Goal: Transaction & Acquisition: Obtain resource

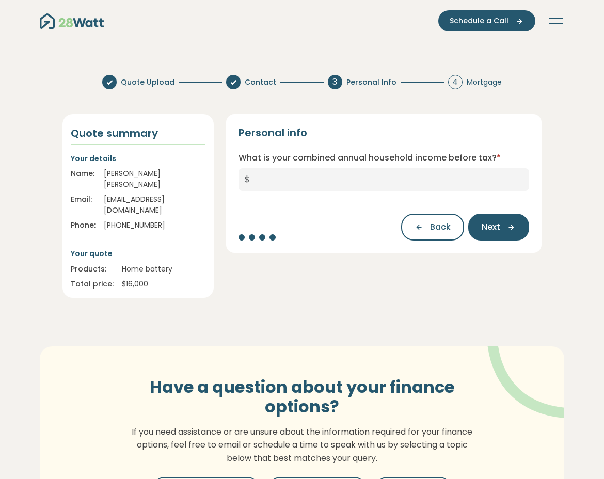
click at [308, 186] on input "What is your combined annual household income before tax? *" at bounding box center [392, 179] width 273 height 23
type input "*"
click at [277, 182] on input "What is your combined annual household income before tax? *" at bounding box center [392, 179] width 273 height 23
click at [285, 178] on input "***" at bounding box center [392, 179] width 273 height 23
type input "*******"
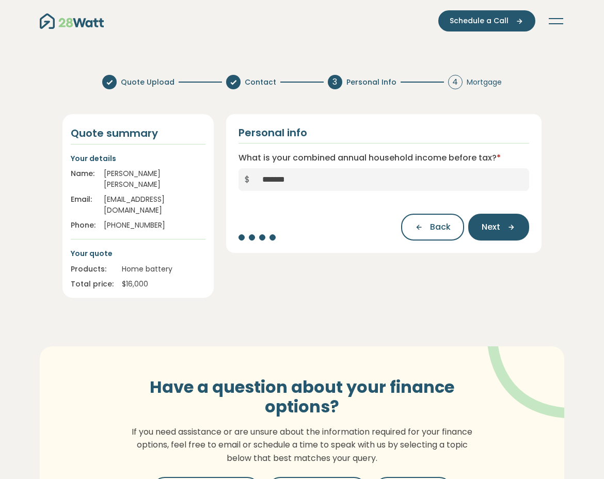
click at [209, 331] on div "Have a question about your finance options? If you need assistance or are unsur…" at bounding box center [302, 441] width 558 height 220
click at [503, 223] on icon "button" at bounding box center [507, 227] width 15 height 9
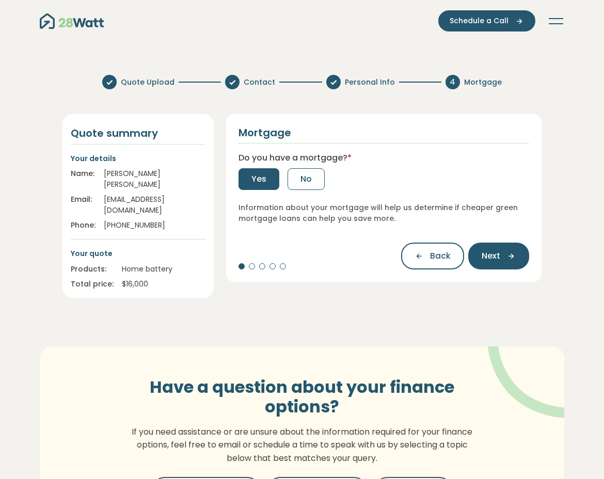
click at [266, 180] on span "Yes" at bounding box center [258, 179] width 15 height 12
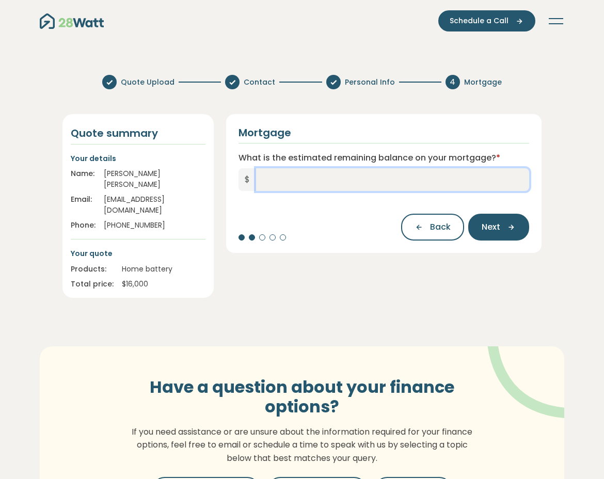
click at [291, 179] on input "What is the estimated remaining balance on your mortgage? *" at bounding box center [392, 179] width 273 height 23
type input "**********"
click at [311, 289] on section "**********" at bounding box center [302, 309] width 604 height 484
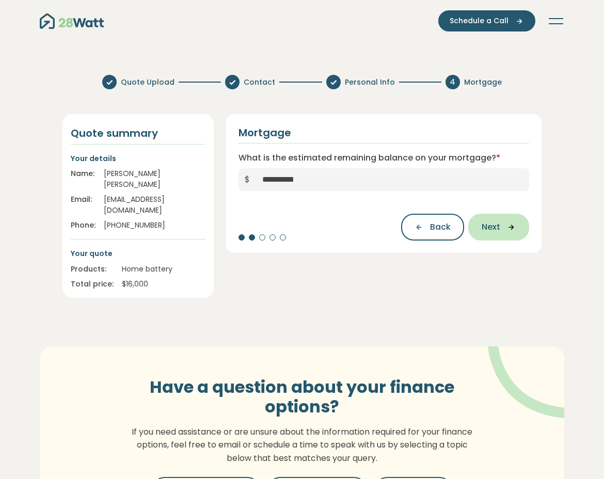
click at [516, 233] on button "Next" at bounding box center [498, 227] width 61 height 27
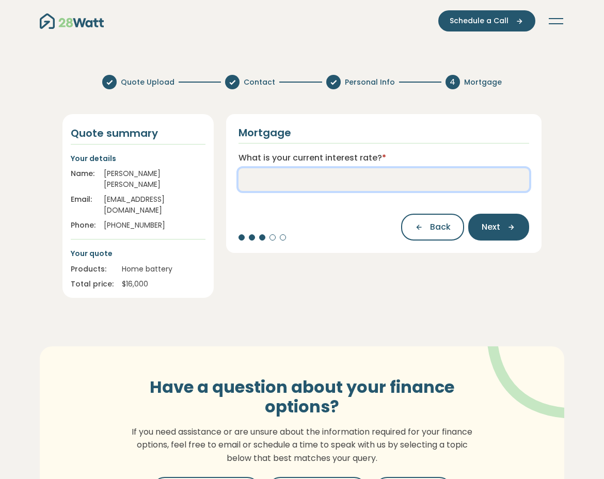
click at [313, 182] on input "What is your current interest rate? *" at bounding box center [384, 179] width 291 height 23
type input "****"
click at [324, 287] on section "Quote Upload Contact Personal Info 4 Mortgage Quote summary Your details Name: …" at bounding box center [302, 309] width 604 height 484
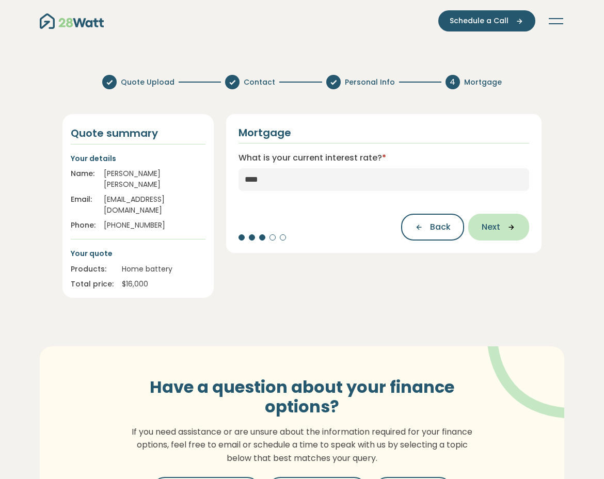
click at [502, 226] on icon "button" at bounding box center [507, 227] width 15 height 9
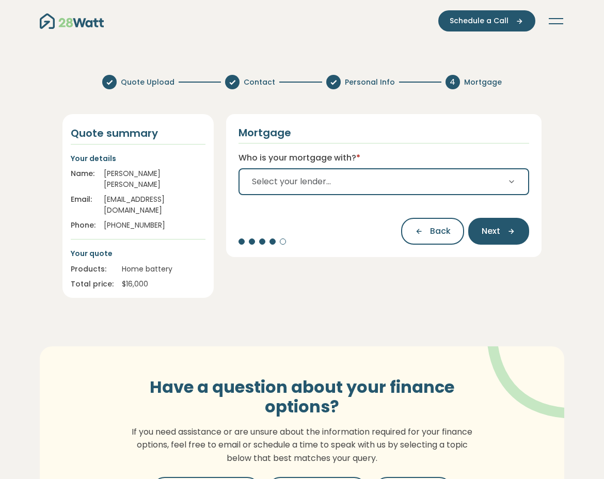
click at [320, 185] on span "Select your lender..." at bounding box center [291, 182] width 79 height 12
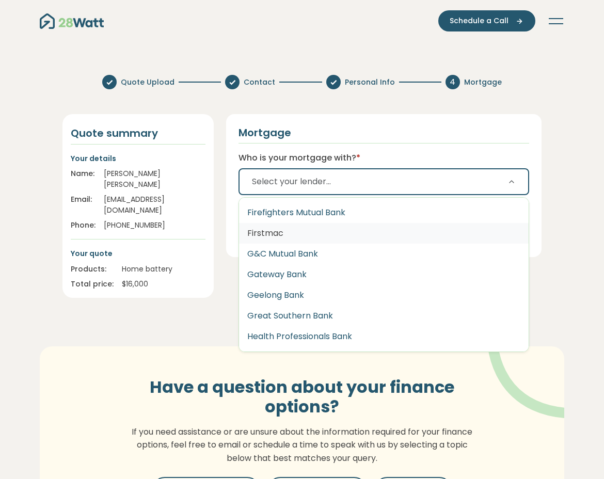
scroll to position [775, 0]
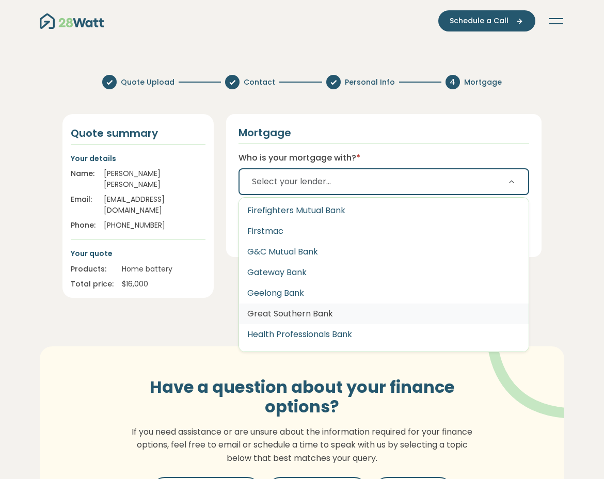
click at [305, 311] on button "Great Southern Bank" at bounding box center [384, 314] width 290 height 21
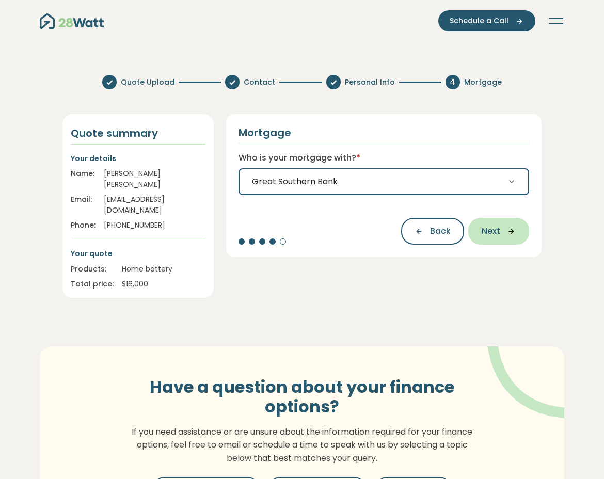
click at [510, 231] on icon "button" at bounding box center [507, 231] width 15 height 9
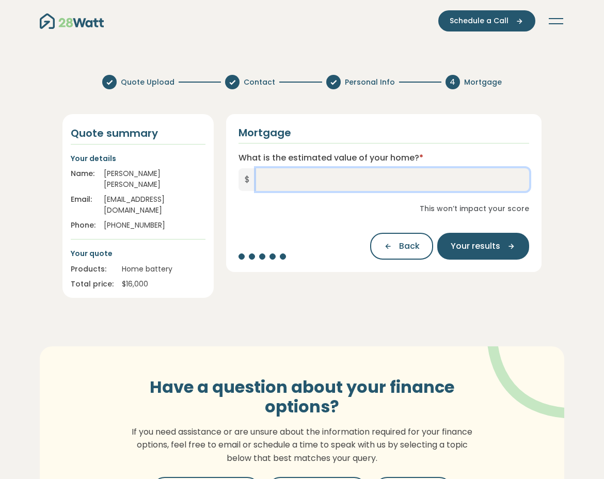
click at [325, 184] on input "What is the estimated value of your home? *" at bounding box center [392, 179] width 273 height 23
type input "*******"
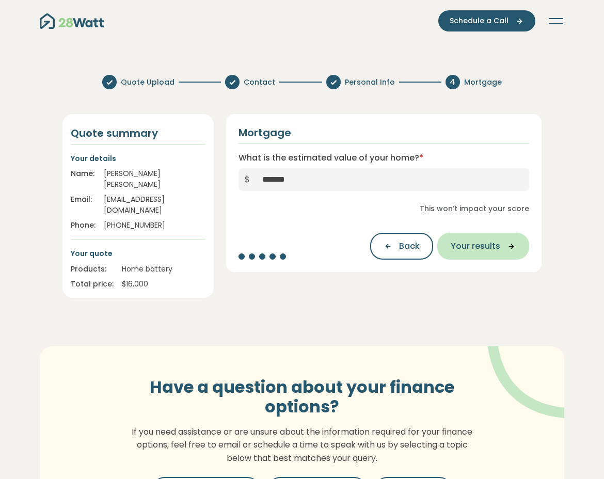
click at [484, 242] on span "Your results" at bounding box center [476, 246] width 50 height 12
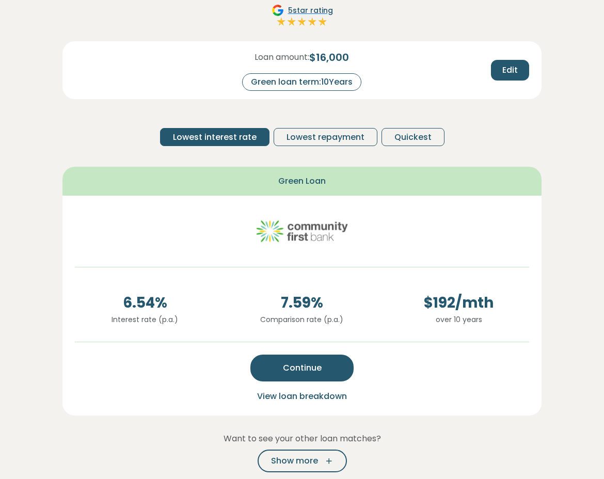
scroll to position [207, 0]
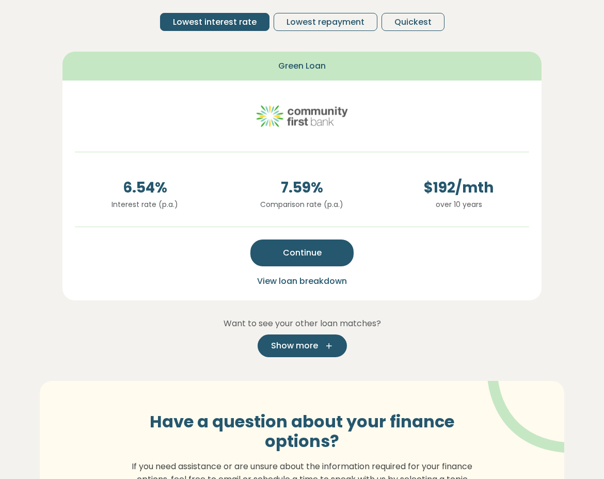
click at [311, 348] on span "Show more" at bounding box center [294, 346] width 47 height 12
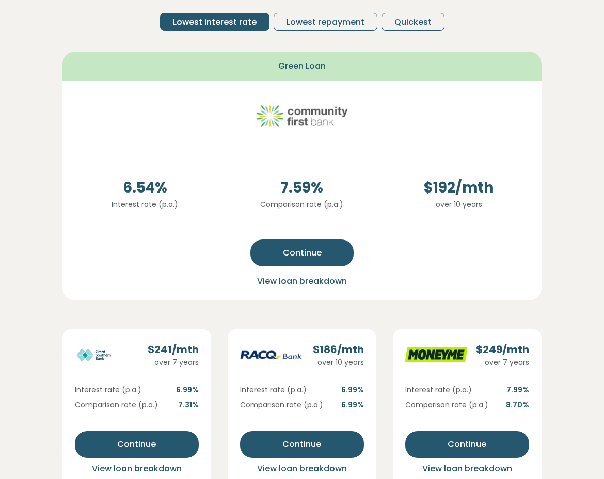
click at [283, 279] on span "View loan breakdown" at bounding box center [302, 281] width 90 height 12
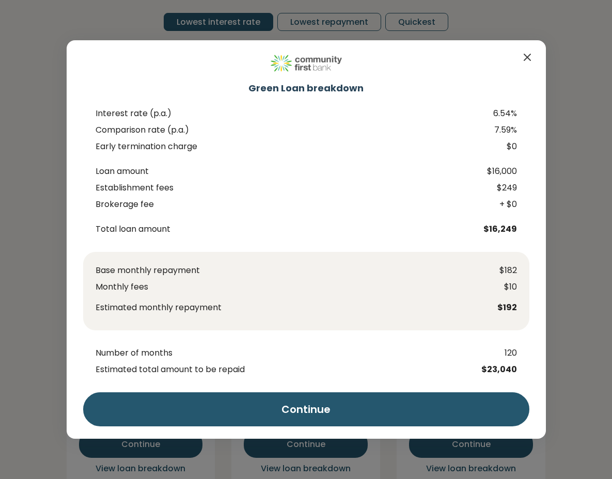
click at [530, 54] on icon "Close" at bounding box center [527, 57] width 12 height 12
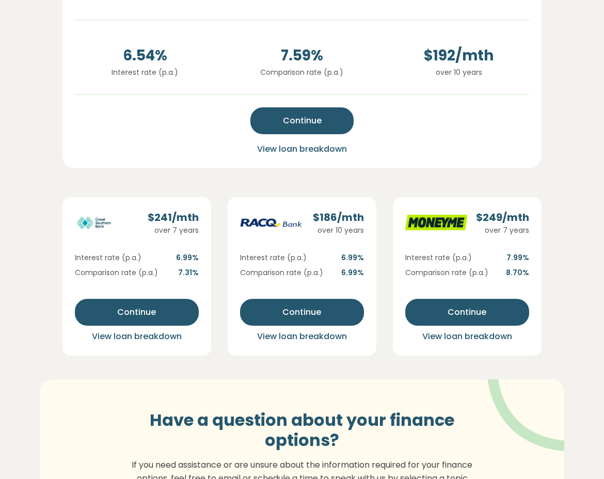
scroll to position [413, 0]
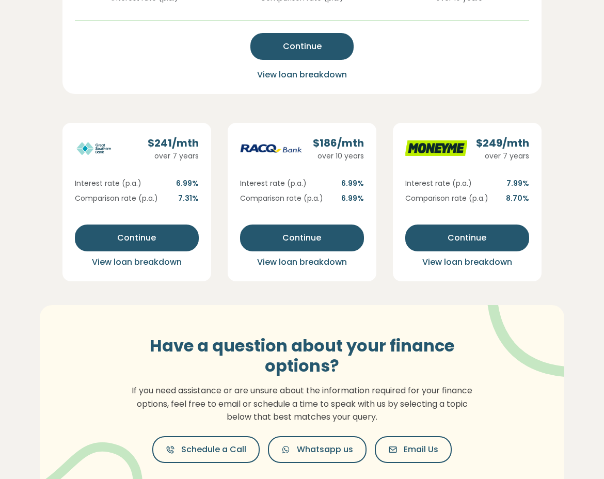
click at [105, 266] on span "View loan breakdown" at bounding box center [137, 262] width 90 height 12
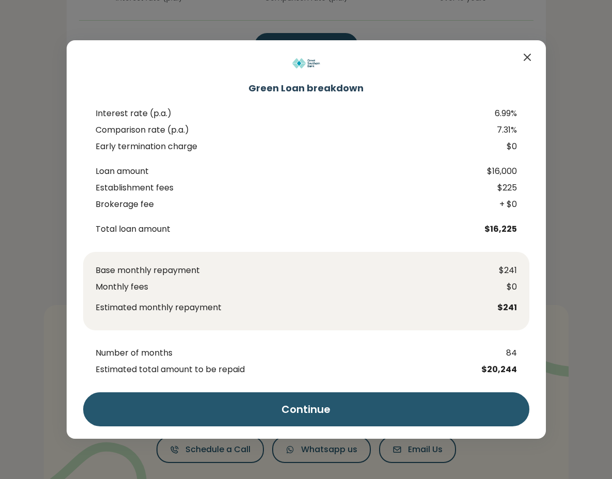
click at [528, 63] on icon "Close" at bounding box center [527, 57] width 12 height 12
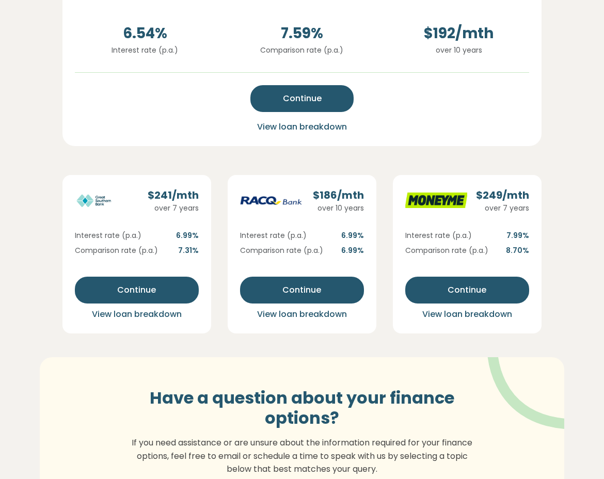
scroll to position [310, 0]
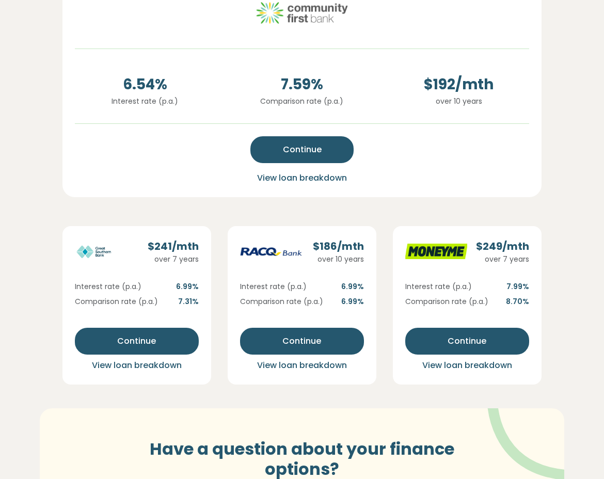
click at [277, 176] on span "View loan breakdown" at bounding box center [302, 178] width 90 height 12
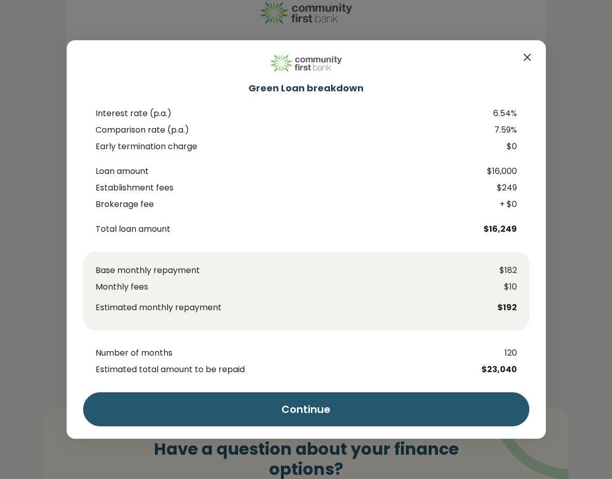
click at [527, 57] on icon "Close" at bounding box center [527, 57] width 12 height 12
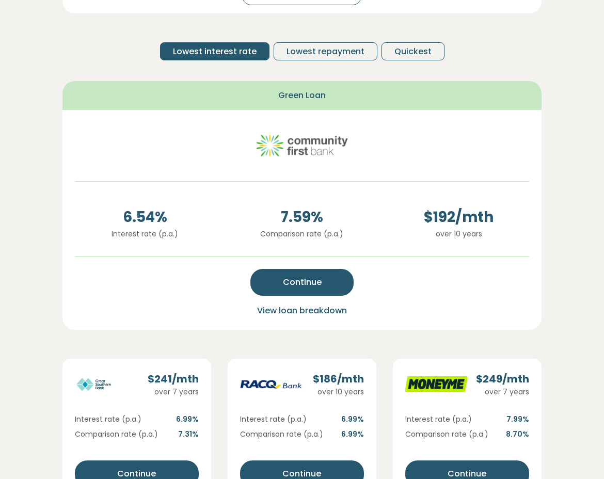
scroll to position [207, 0]
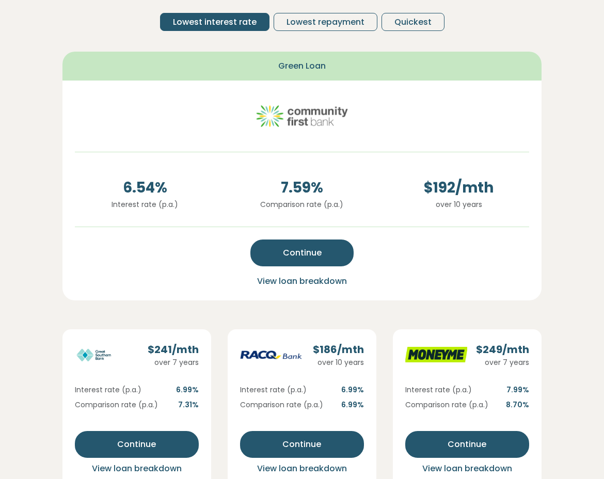
click at [297, 281] on span "View loan breakdown" at bounding box center [302, 281] width 90 height 12
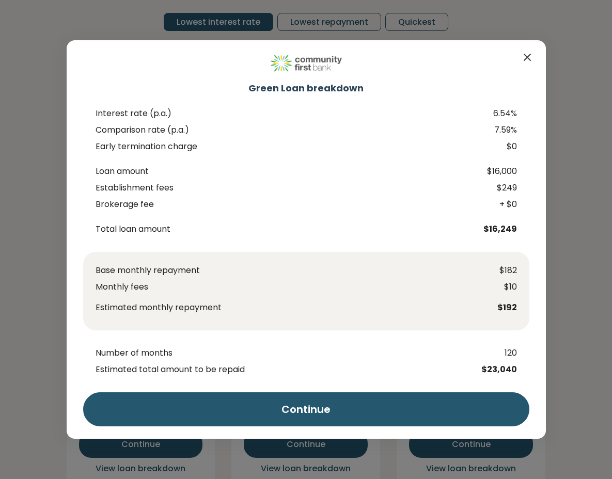
click at [529, 57] on icon "Close" at bounding box center [527, 57] width 12 height 12
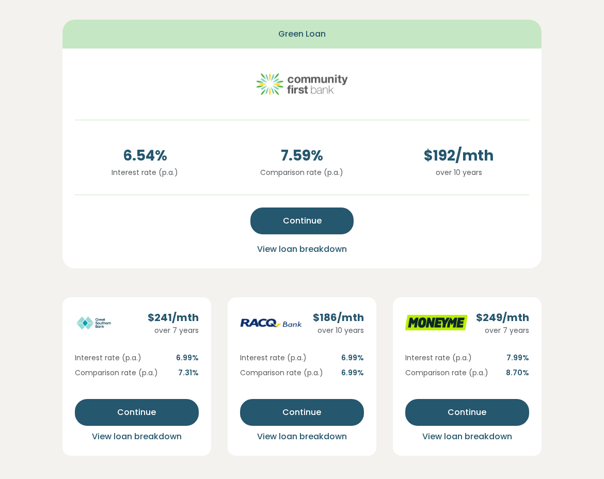
scroll to position [310, 0]
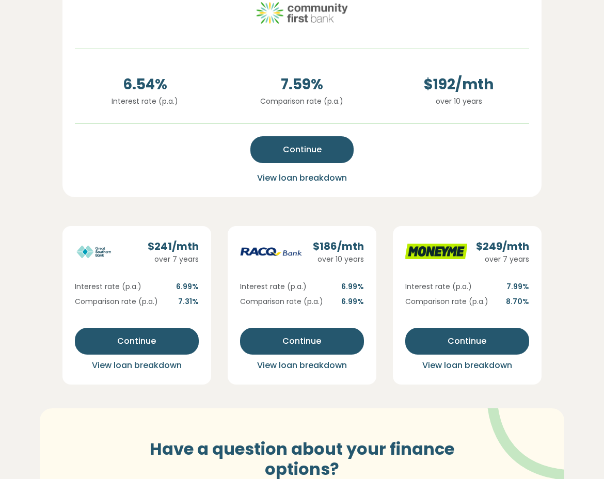
click at [288, 365] on span "View loan breakdown" at bounding box center [302, 365] width 90 height 12
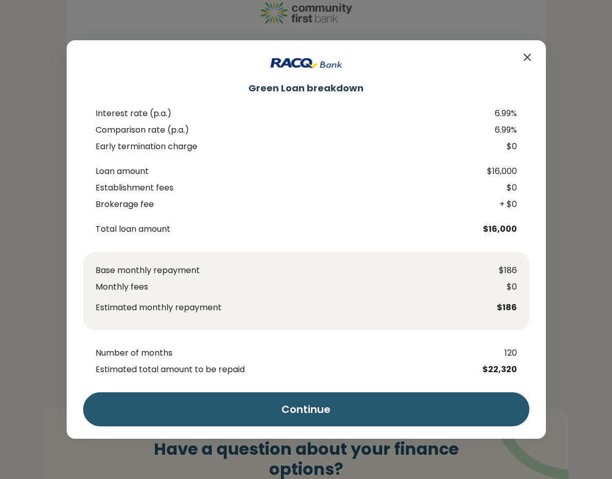
click at [569, 52] on div "Green Loan breakdown Interest rate (p.a.) 6.99% Comparison rate (p.a.) 6.99% Ea…" at bounding box center [306, 239] width 612 height 479
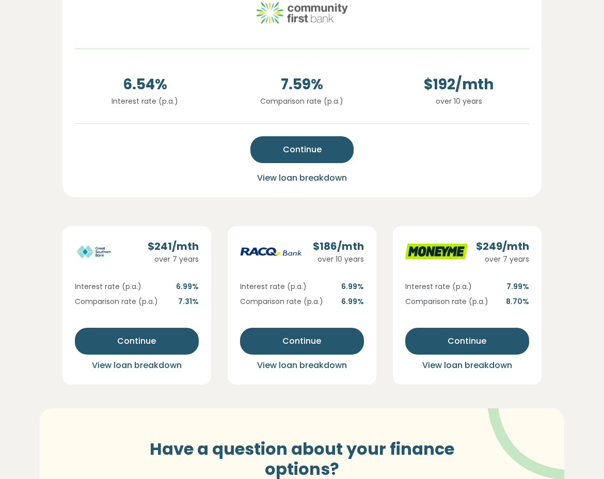
click at [288, 367] on span "View loan breakdown" at bounding box center [302, 365] width 90 height 12
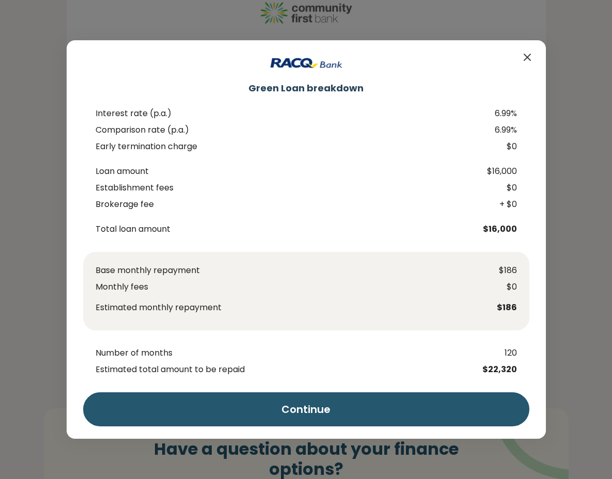
click at [529, 58] on icon "Close" at bounding box center [527, 57] width 12 height 12
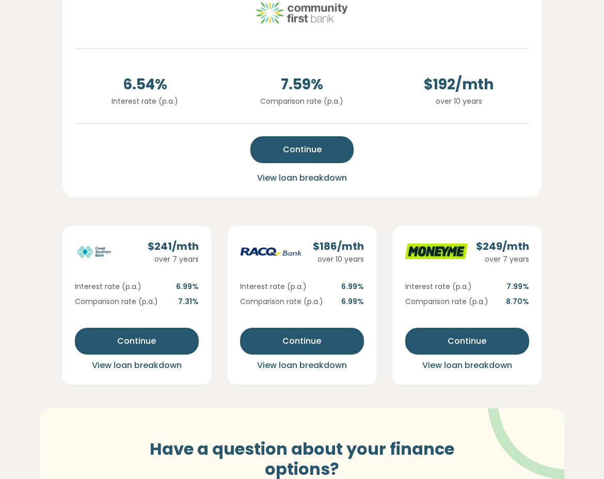
click at [471, 368] on span "View loan breakdown" at bounding box center [467, 365] width 90 height 12
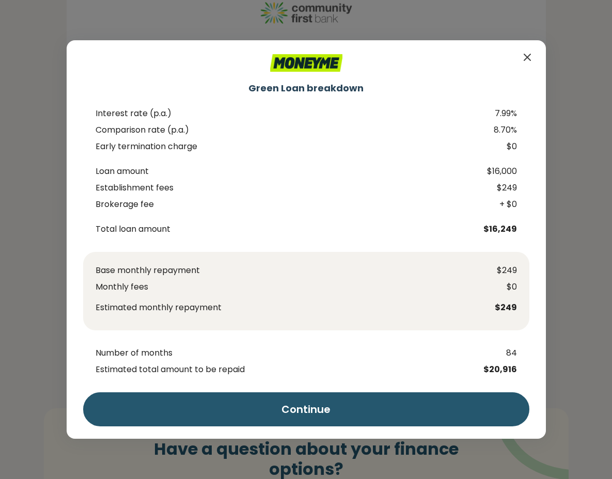
click at [526, 54] on icon "Close" at bounding box center [527, 57] width 12 height 12
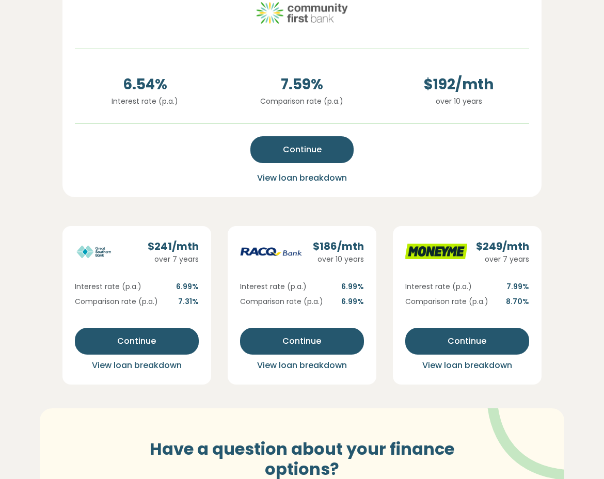
click at [283, 367] on span "View loan breakdown" at bounding box center [302, 365] width 90 height 12
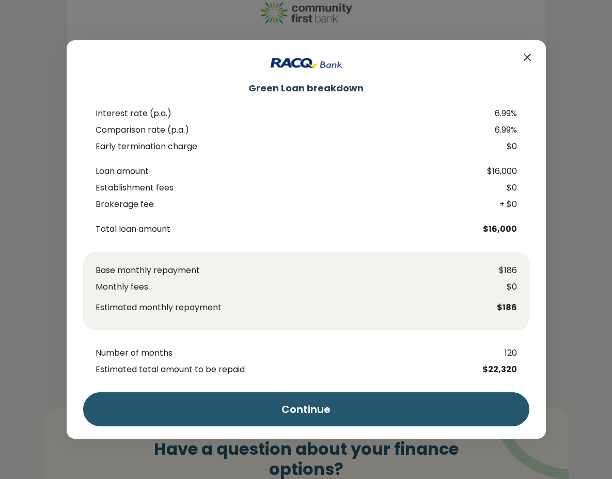
click at [530, 54] on icon "Close" at bounding box center [527, 57] width 12 height 12
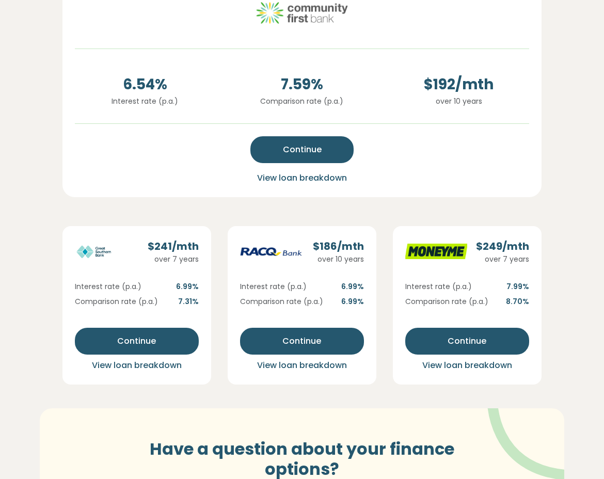
click at [132, 368] on span "View loan breakdown" at bounding box center [137, 365] width 90 height 12
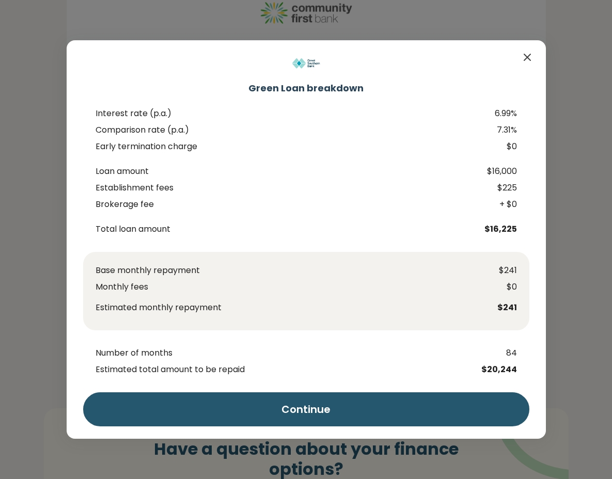
click at [528, 53] on icon "Close" at bounding box center [527, 57] width 12 height 12
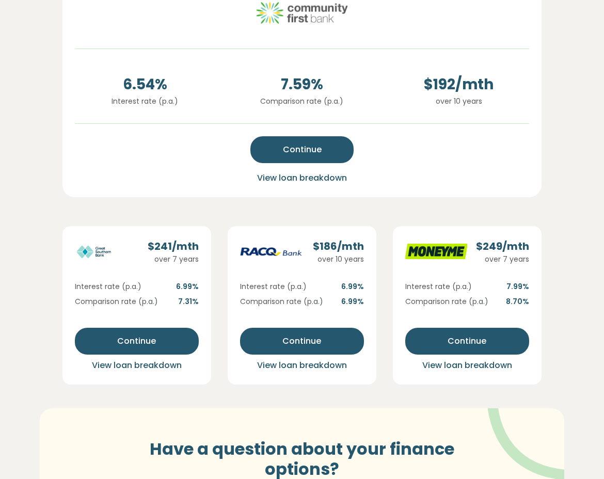
click at [473, 367] on span "View loan breakdown" at bounding box center [467, 365] width 90 height 12
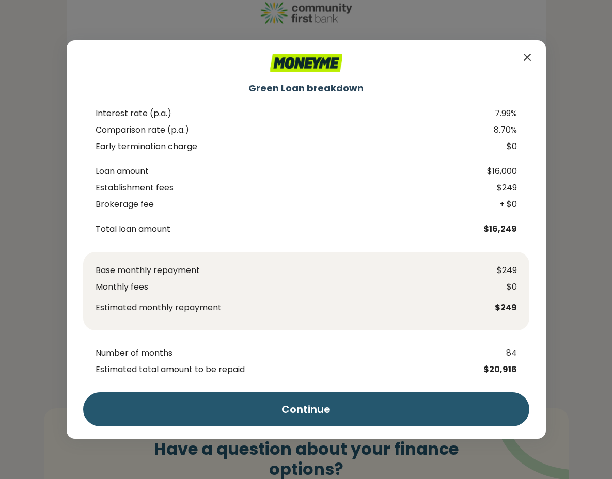
click at [530, 55] on icon "Close" at bounding box center [527, 57] width 12 height 12
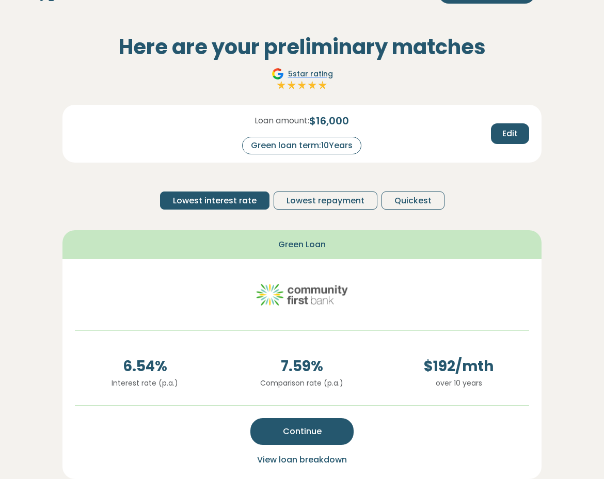
scroll to position [103, 0]
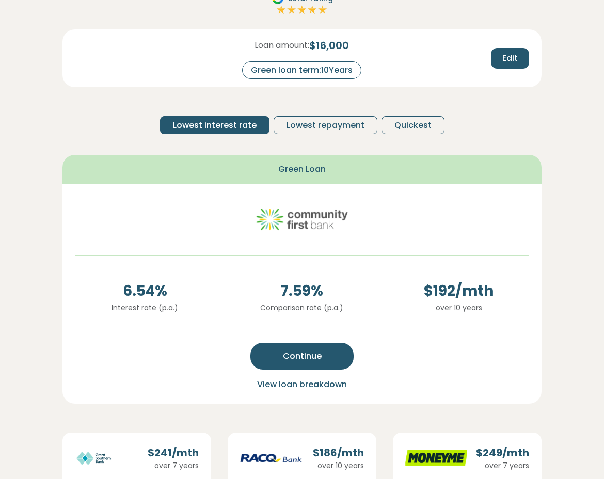
click at [41, 228] on section "Here are your preliminary matches 5 star rating Loan amount: $ 16,000 Green loa…" at bounding box center [302, 379] width 604 height 881
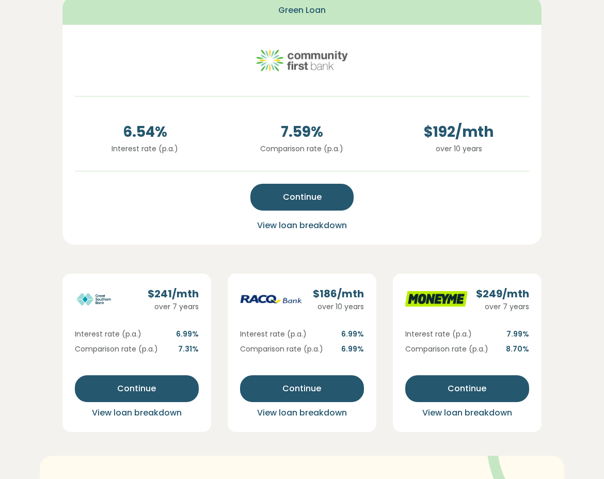
scroll to position [258, 0]
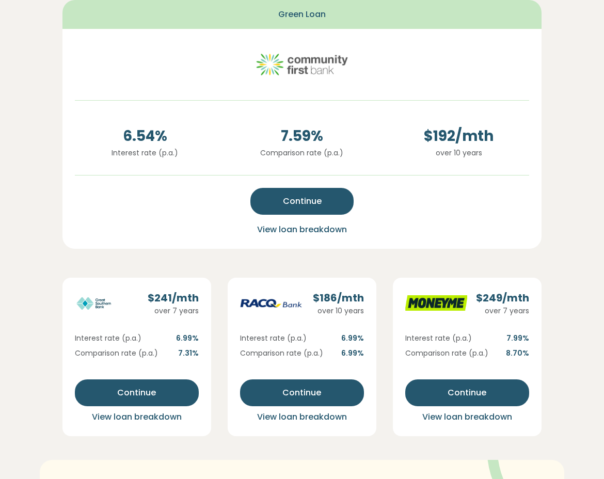
click at [286, 420] on span "View loan breakdown" at bounding box center [302, 417] width 90 height 12
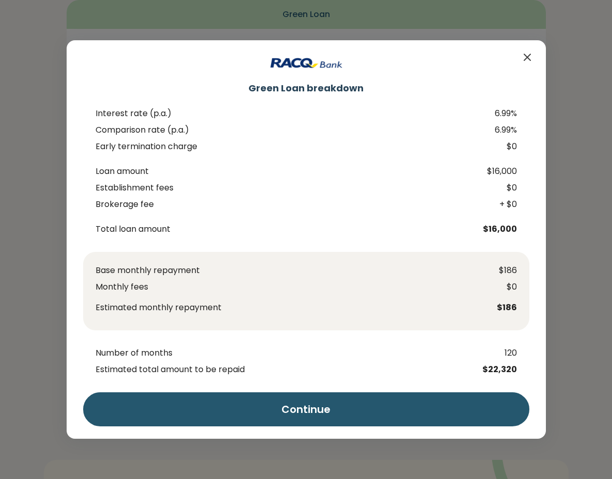
click at [566, 45] on div "Green Loan breakdown Interest rate (p.a.) 6.99% Comparison rate (p.a.) 6.99% Ea…" at bounding box center [306, 239] width 612 height 479
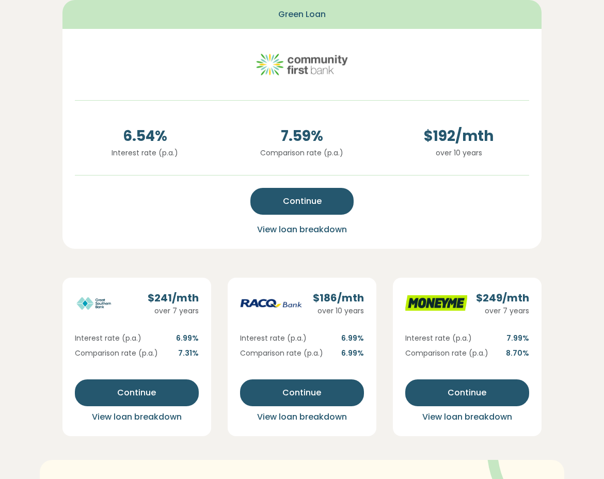
click at [140, 417] on span "View loan breakdown" at bounding box center [137, 417] width 90 height 12
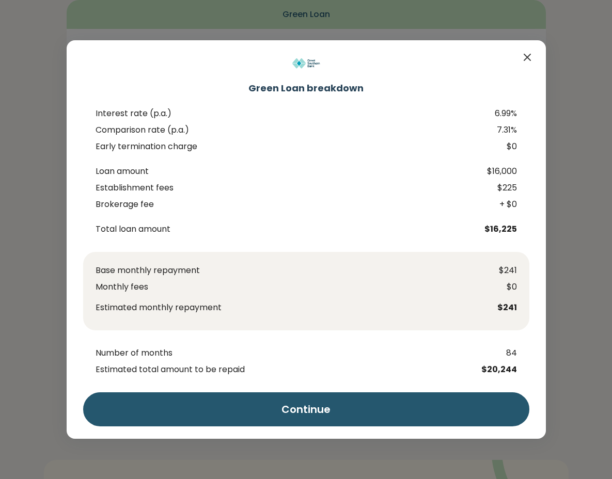
click at [571, 55] on div "Green Loan breakdown Interest rate (p.a.) 6.99% Comparison rate (p.a.) 7.31% Ea…" at bounding box center [306, 239] width 612 height 479
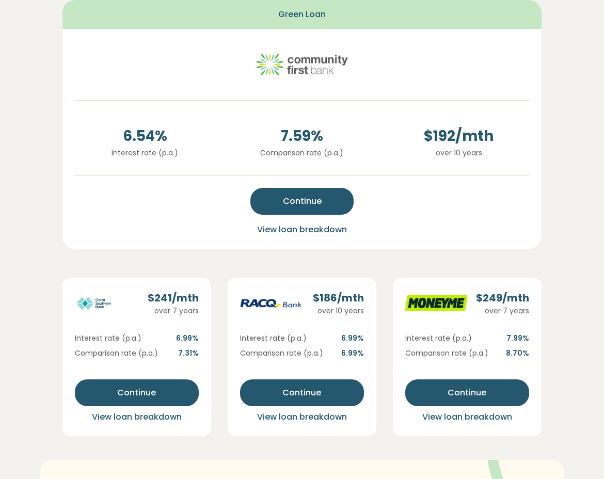
click at [308, 231] on span "View loan breakdown" at bounding box center [302, 230] width 90 height 12
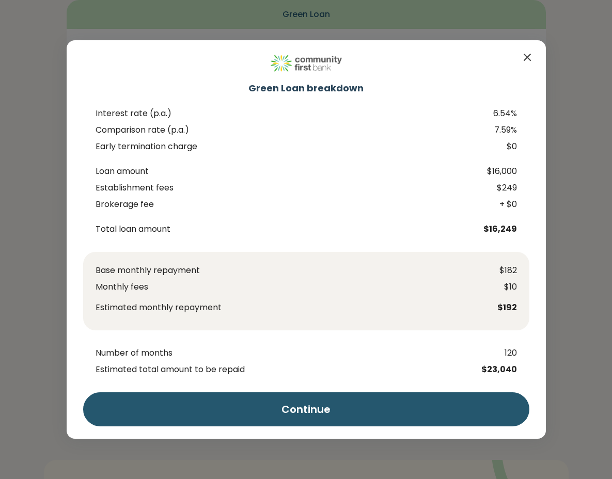
click at [530, 55] on icon "Close" at bounding box center [527, 57] width 12 height 12
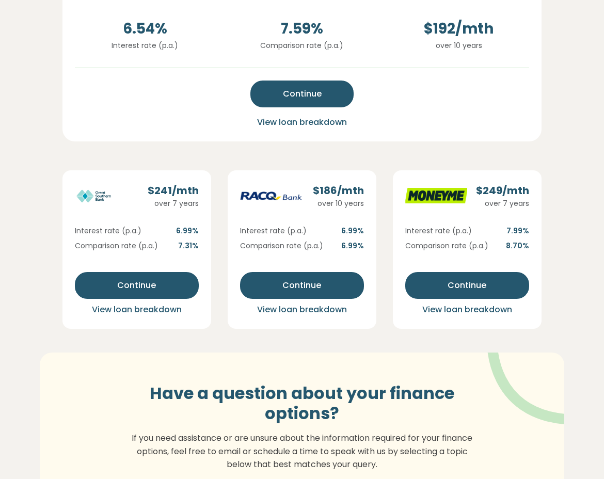
scroll to position [361, 0]
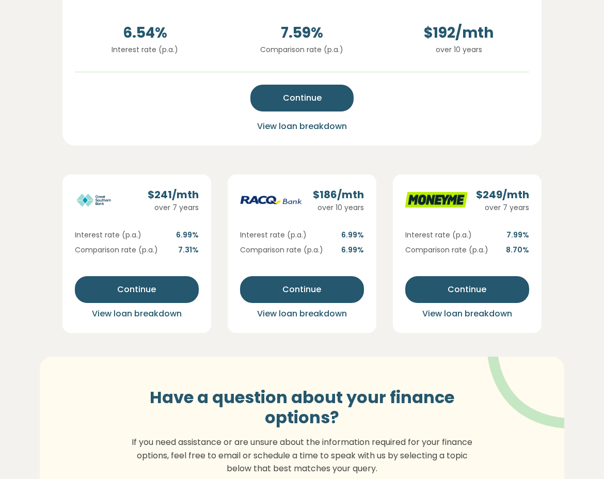
click at [473, 321] on button "View loan breakdown" at bounding box center [467, 313] width 124 height 13
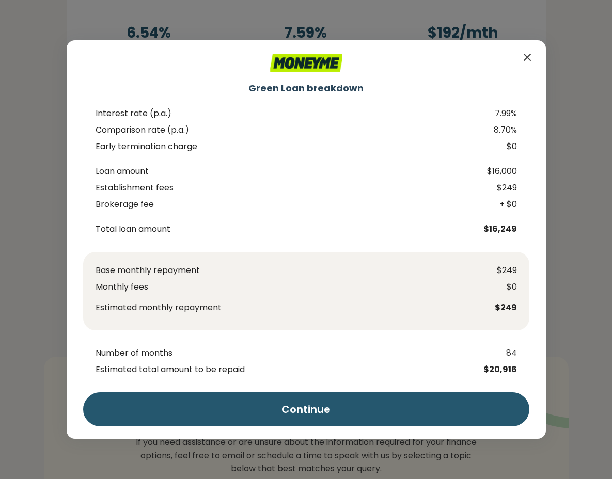
drag, startPoint x: 576, startPoint y: 78, endPoint x: 575, endPoint y: 86, distance: 7.3
click at [575, 78] on div "Green Loan breakdown Interest rate (p.a.) 7.99% Comparison rate (p.a.) 8.70% Ea…" at bounding box center [306, 239] width 612 height 479
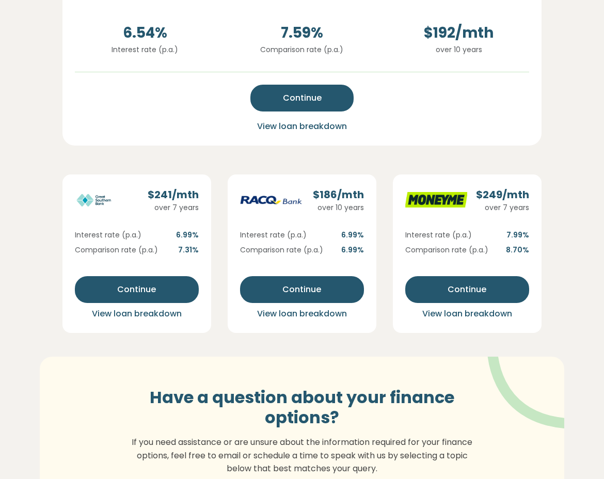
click at [24, 244] on section "Here are your preliminary matches 5 star rating Loan amount: $ 16,000 Green loa…" at bounding box center [302, 120] width 604 height 881
click at [287, 319] on span "View loan breakdown" at bounding box center [302, 314] width 90 height 12
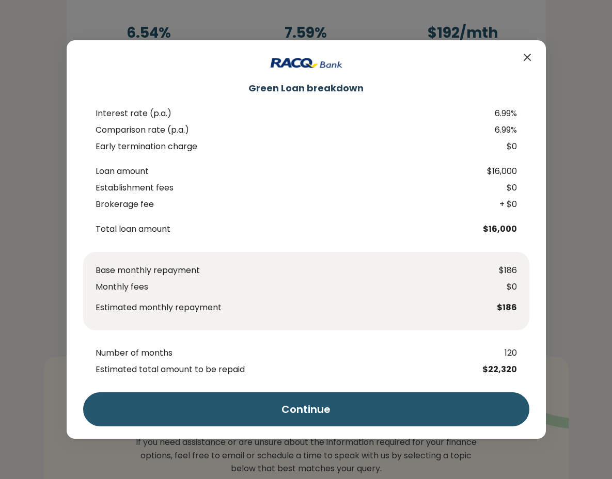
click at [529, 57] on icon "Close" at bounding box center [527, 57] width 12 height 12
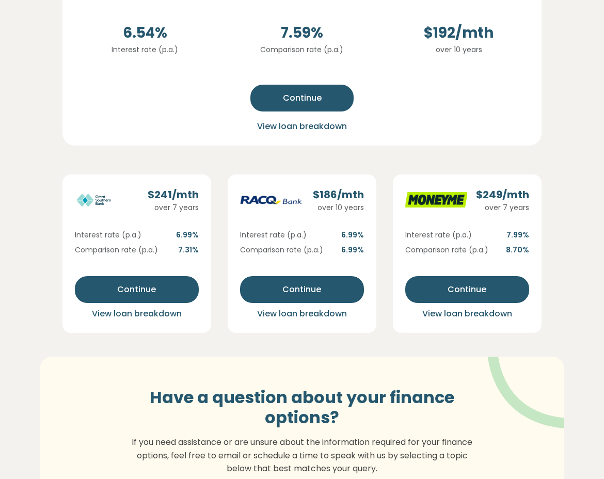
click at [45, 197] on section "Here are your preliminary matches 5 star rating Loan amount: $ 16,000 Green loa…" at bounding box center [302, 120] width 604 height 881
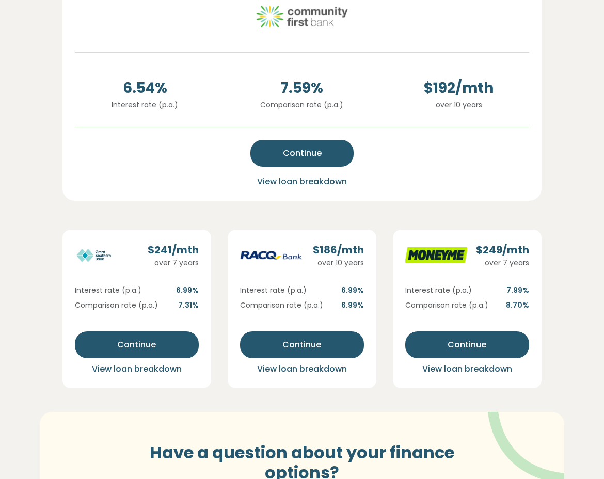
scroll to position [310, 0]
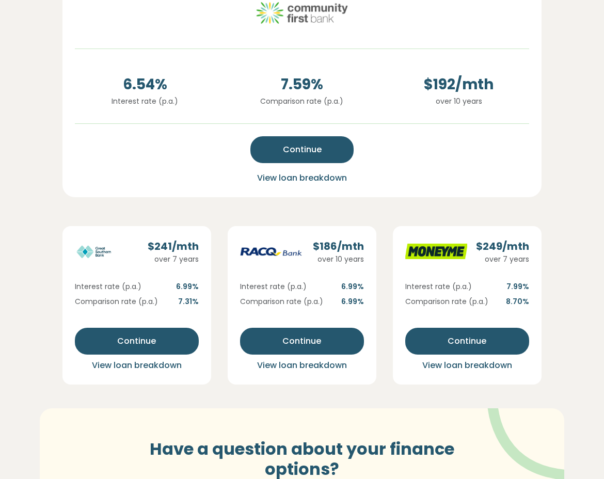
click at [269, 180] on span "View loan breakdown" at bounding box center [302, 178] width 90 height 12
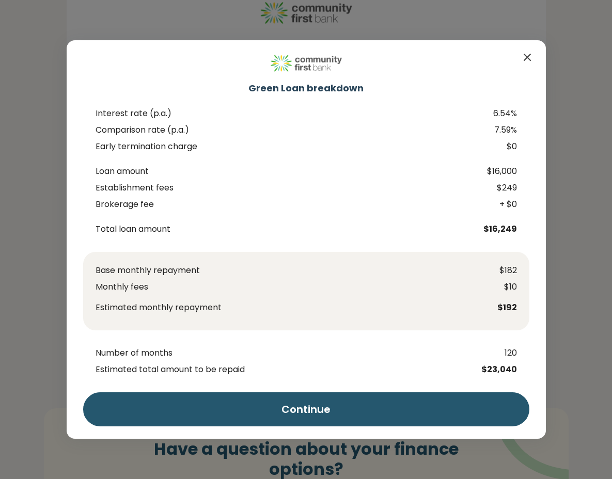
click at [40, 199] on div "Green Loan breakdown Interest rate (p.a.) 6.54% Comparison rate (p.a.) 7.59% Ea…" at bounding box center [306, 239] width 612 height 479
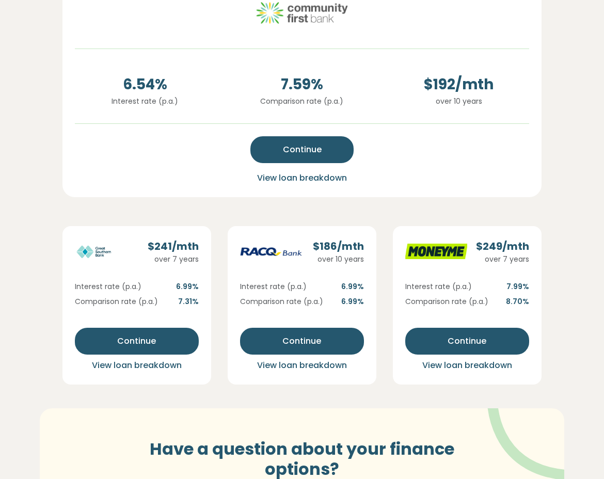
click at [126, 371] on span "View loan breakdown" at bounding box center [137, 365] width 90 height 12
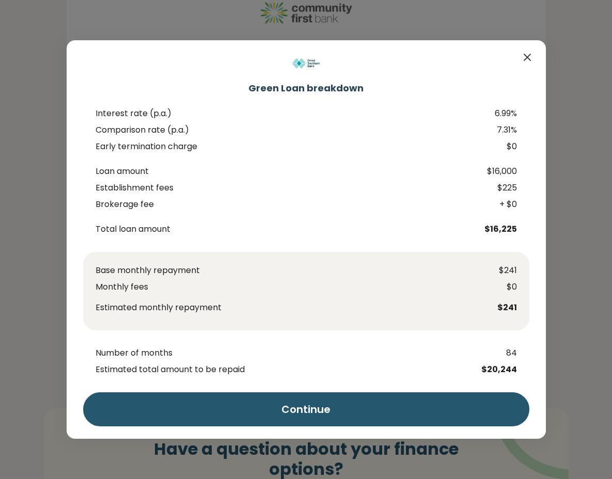
click at [526, 57] on icon "Close" at bounding box center [527, 57] width 12 height 12
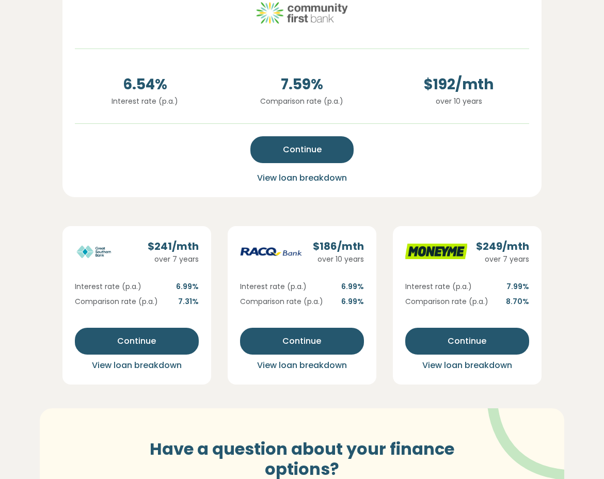
click at [283, 364] on span "View loan breakdown" at bounding box center [302, 365] width 90 height 12
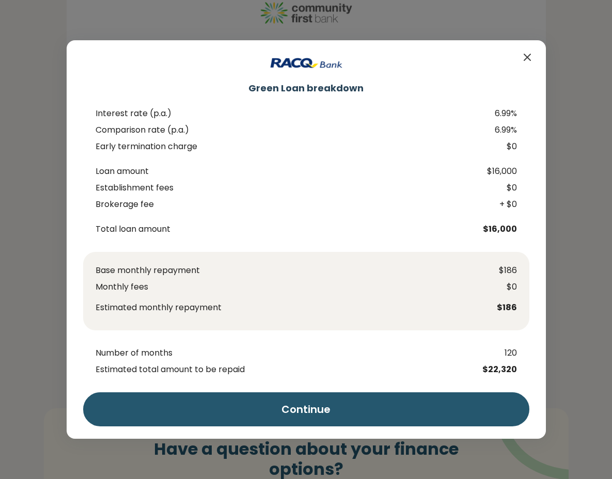
click at [527, 56] on icon "Close" at bounding box center [527, 57] width 12 height 12
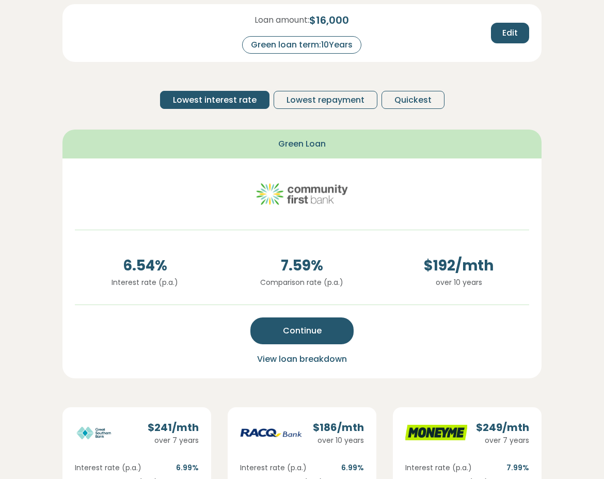
scroll to position [0, 0]
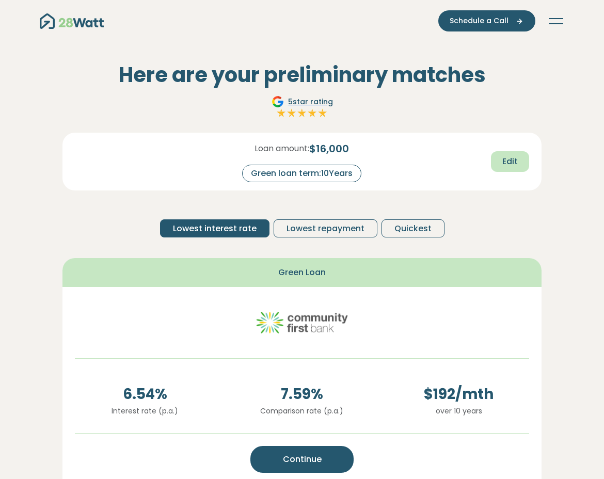
click at [513, 161] on span "Edit" at bounding box center [509, 161] width 15 height 12
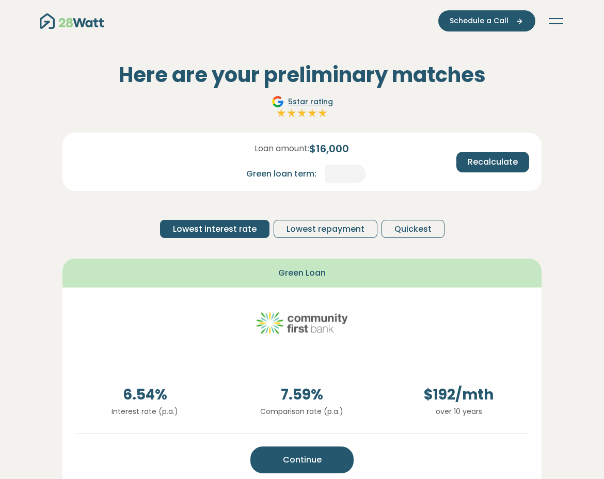
drag, startPoint x: 26, startPoint y: 213, endPoint x: 41, endPoint y: 217, distance: 15.9
click at [26, 213] on section "Here are your preliminary matches 5 star rating Loan amount: $ 16,000 Green loa…" at bounding box center [302, 482] width 604 height 881
click at [528, 206] on div "Loan amount: $ 16,000 Green loan term: ** Recalculate Lowest interest rate Lowe…" at bounding box center [301, 190] width 479 height 114
drag, startPoint x: 339, startPoint y: 176, endPoint x: 400, endPoint y: 180, distance: 61.1
click at [390, 176] on div "Loan amount: $ 16,000 Green loan term: ** Recalculate" at bounding box center [302, 153] width 471 height 58
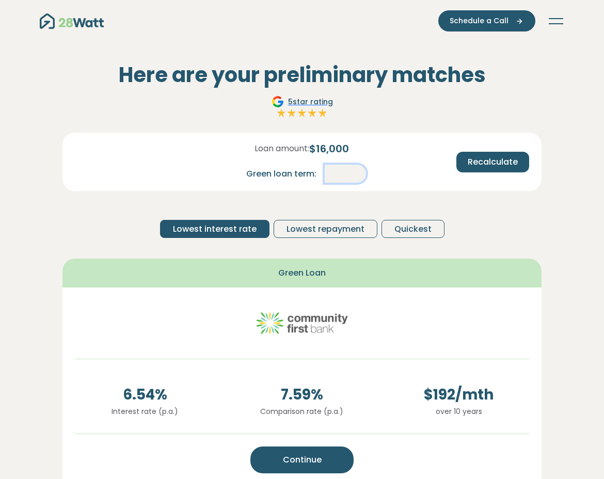
type input "*"
click at [489, 156] on span "Recalculate" at bounding box center [493, 162] width 50 height 12
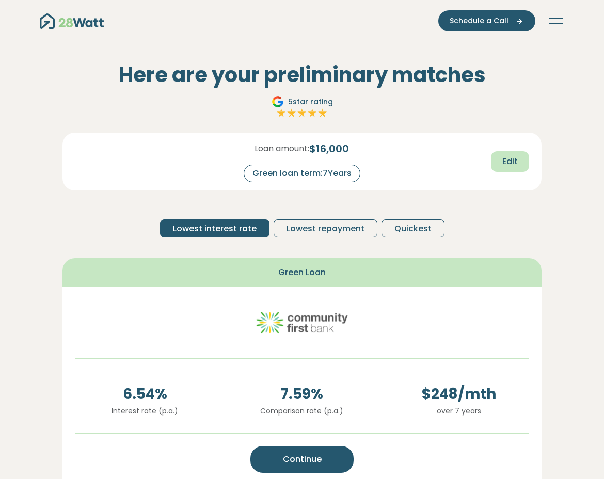
click at [509, 167] on span "Edit" at bounding box center [509, 161] width 15 height 12
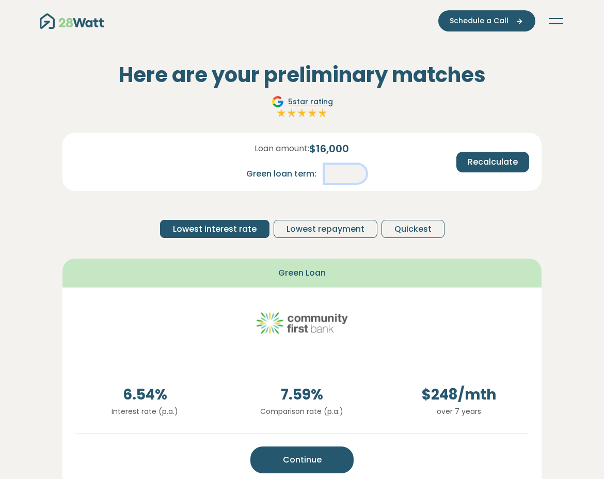
drag, startPoint x: 340, startPoint y: 172, endPoint x: 370, endPoint y: 175, distance: 30.0
click at [366, 175] on input "*" at bounding box center [345, 174] width 41 height 18
type input "**"
click at [542, 209] on div "Here are your preliminary matches 5 star rating Loan amount: $ 16,000 Green loa…" at bounding box center [302, 373] width 496 height 662
click at [488, 165] on span "Recalculate" at bounding box center [493, 162] width 50 height 12
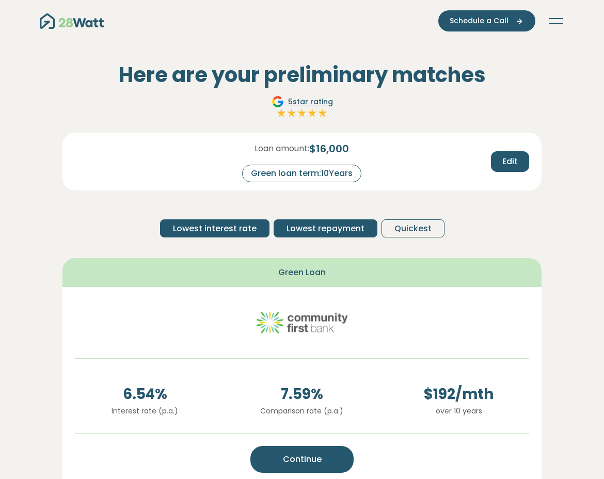
click at [312, 227] on span "Lowest repayment" at bounding box center [326, 229] width 78 height 12
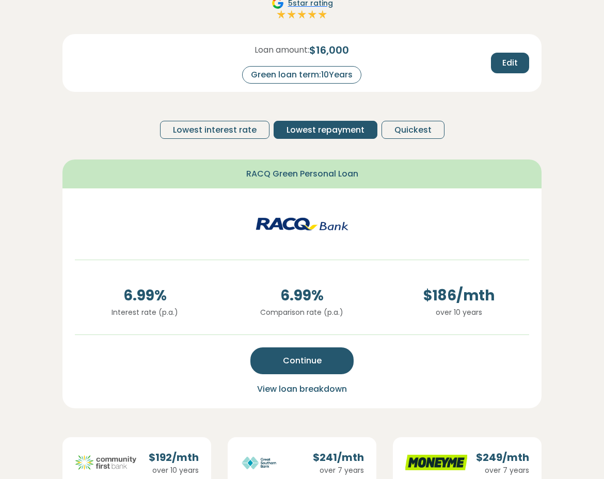
scroll to position [207, 0]
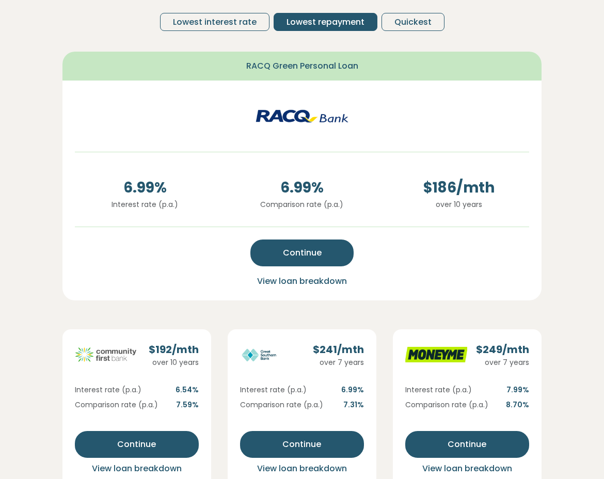
click at [316, 254] on span "Continue" at bounding box center [302, 253] width 39 height 12
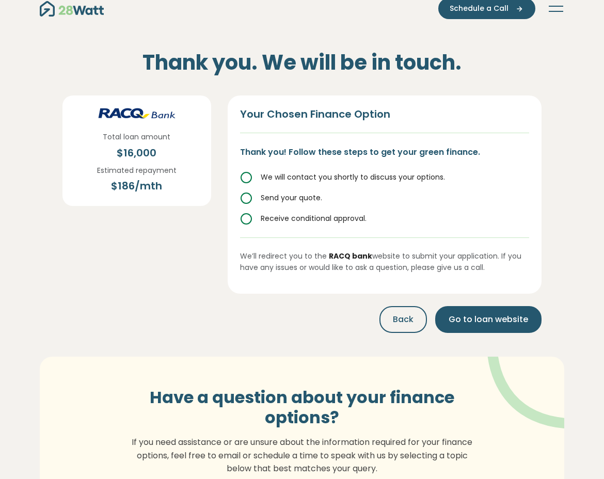
scroll to position [0, 0]
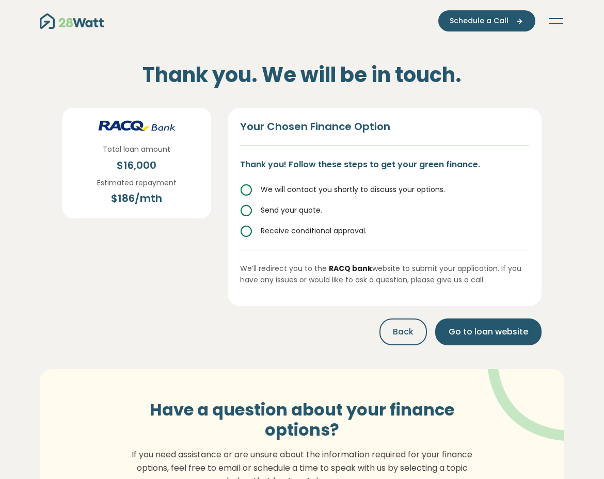
click at [246, 210] on icon at bounding box center [246, 210] width 12 height 12
click at [493, 335] on span "Go to loan website" at bounding box center [489, 332] width 80 height 12
